Goal: Navigation & Orientation: Find specific page/section

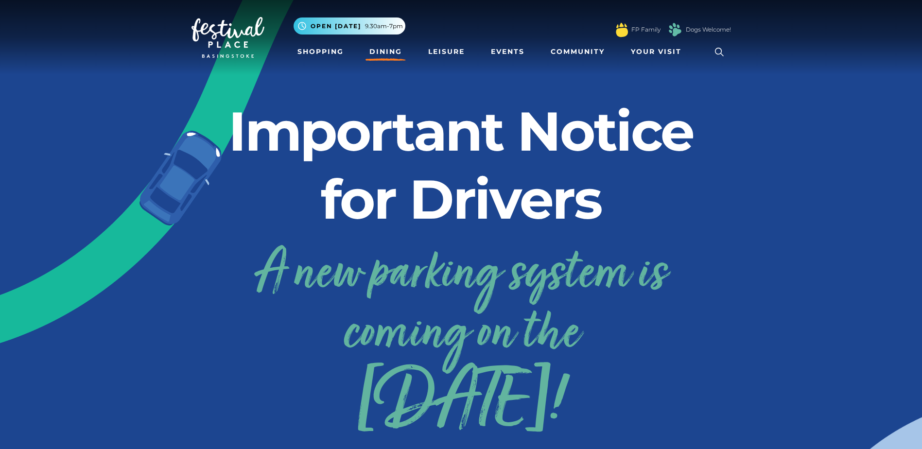
click at [383, 45] on link "Dining" at bounding box center [386, 52] width 40 height 18
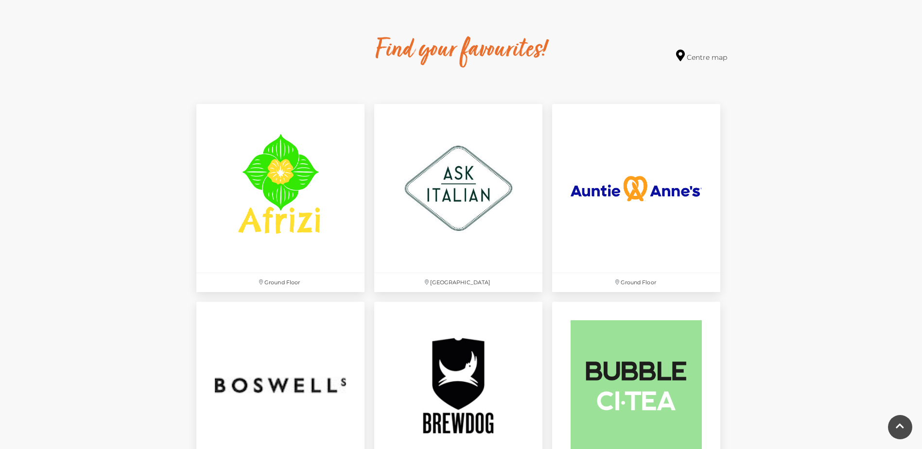
scroll to position [535, 0]
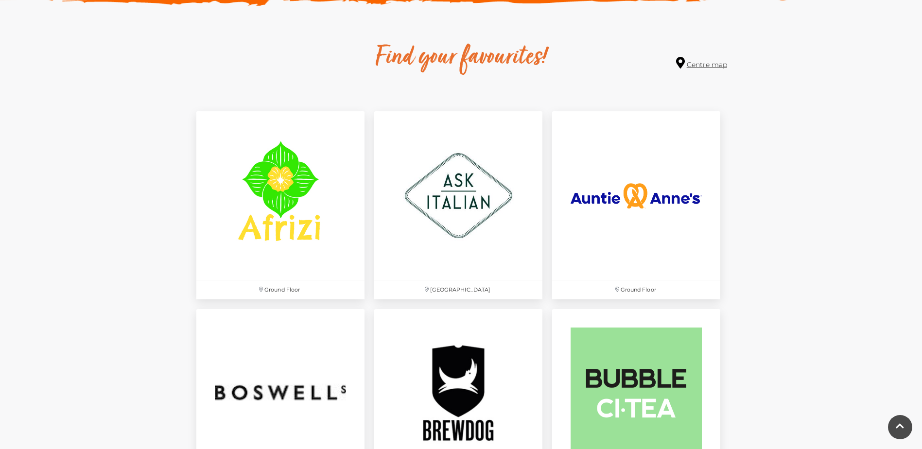
click at [702, 64] on link "Centre map" at bounding box center [701, 63] width 51 height 13
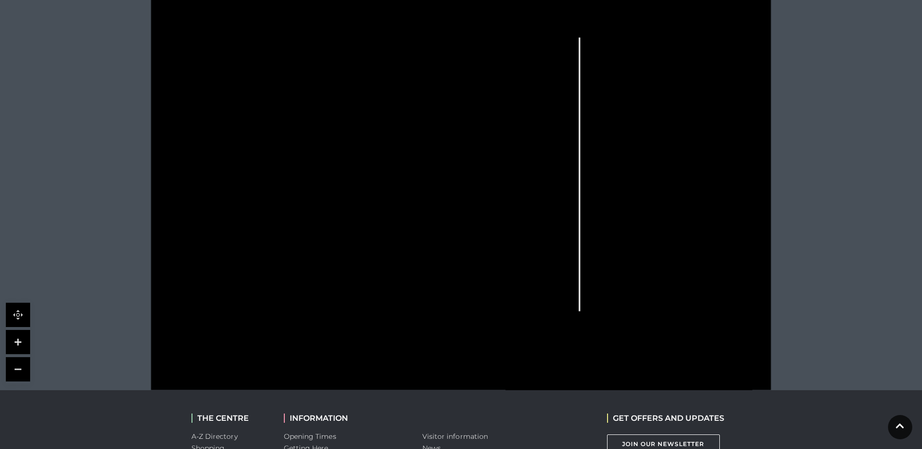
scroll to position [292, 0]
click at [868, 9] on div at bounding box center [461, 170] width 922 height 438
